Goal: Use online tool/utility: Utilize a website feature to perform a specific function

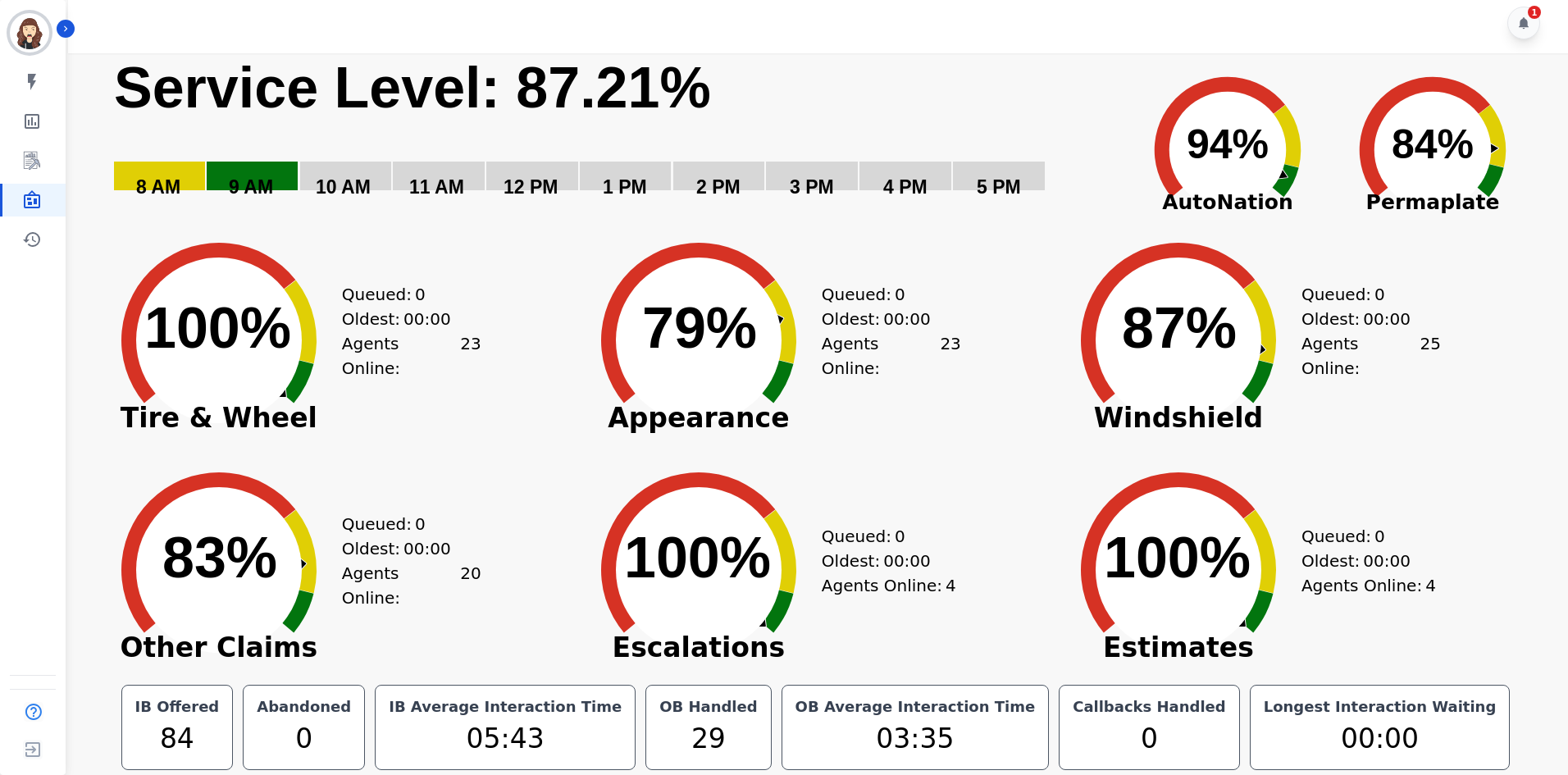
scroll to position [9, 0]
